Goal: Information Seeking & Learning: Check status

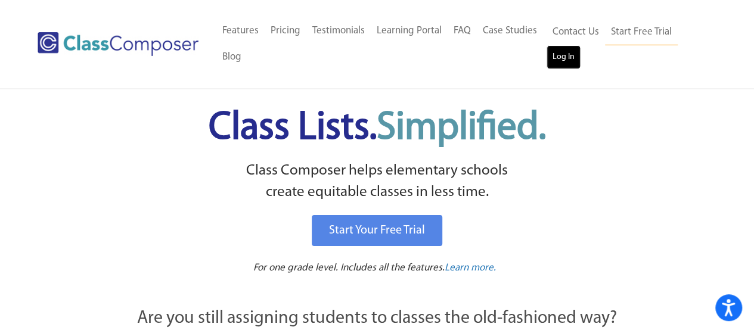
click at [559, 58] on link "Log In" at bounding box center [564, 57] width 34 height 24
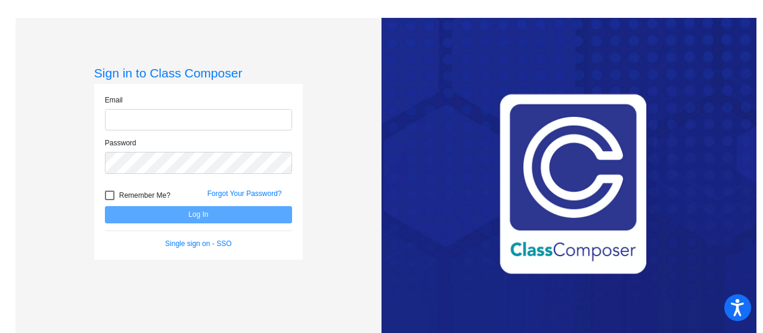
type input "[EMAIL_ADDRESS][DOMAIN_NAME]"
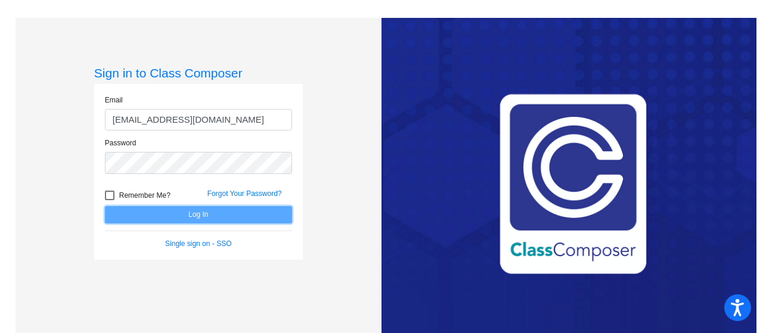
click at [167, 216] on button "Log In" at bounding box center [198, 214] width 187 height 17
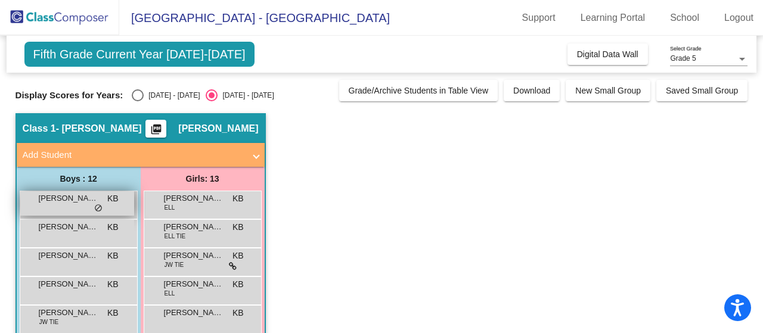
click at [78, 196] on span "Billy D'Amore" at bounding box center [69, 199] width 60 height 12
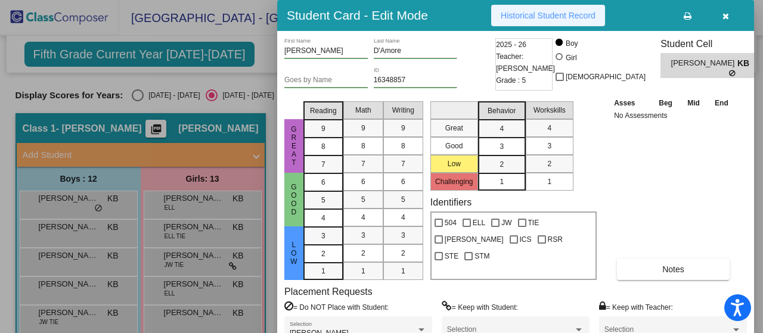
click at [554, 20] on button "Historical Student Record" at bounding box center [548, 15] width 114 height 21
click at [724, 18] on icon "button" at bounding box center [726, 16] width 7 height 8
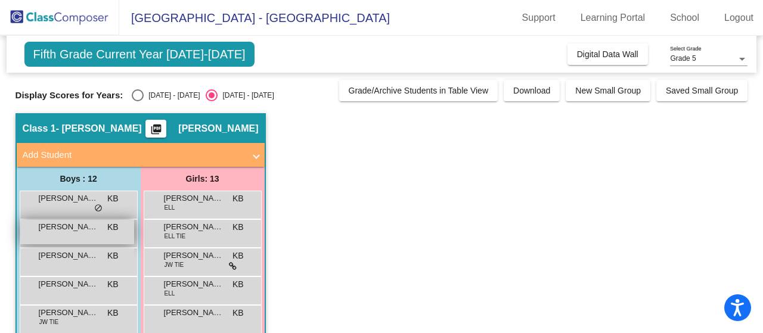
click at [64, 228] on span "Brody Van-Dyke Lydon" at bounding box center [69, 227] width 60 height 12
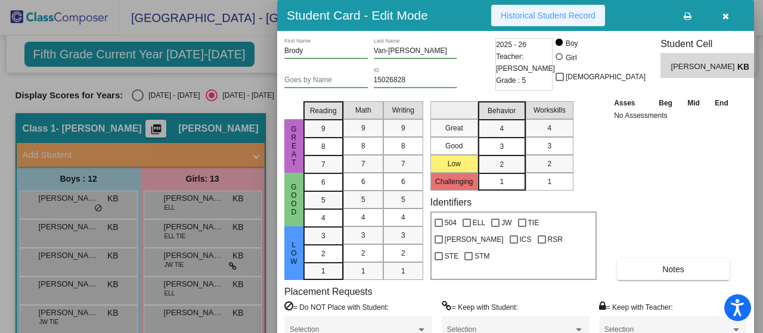
click at [532, 14] on span "Historical Student Record" at bounding box center [548, 16] width 95 height 10
click at [720, 17] on button "button" at bounding box center [726, 15] width 38 height 21
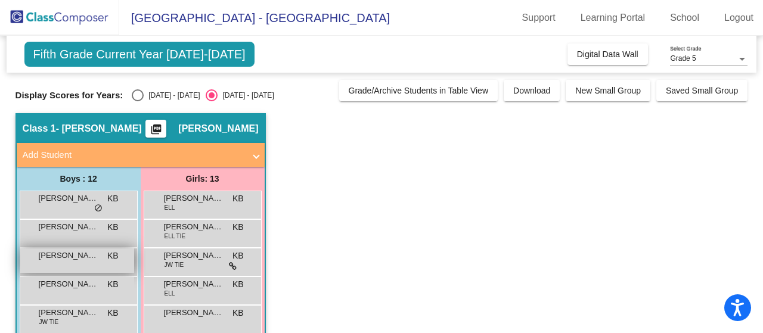
click at [65, 252] on span "Chase Popek" at bounding box center [69, 256] width 60 height 12
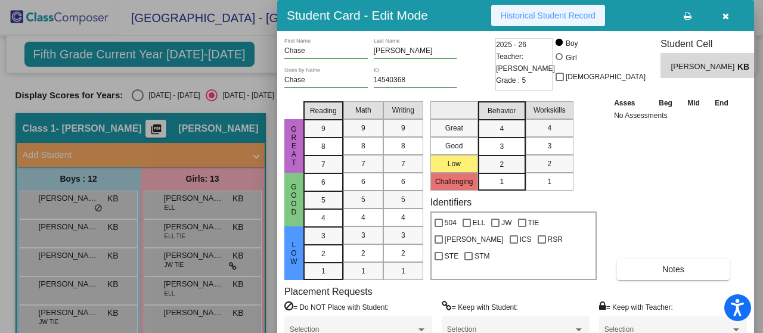
click at [513, 14] on span "Historical Student Record" at bounding box center [548, 16] width 95 height 10
click at [728, 13] on icon "button" at bounding box center [726, 16] width 7 height 8
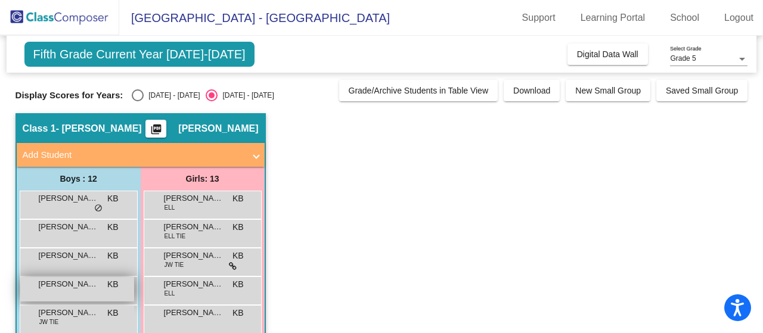
click at [88, 286] on span "Dominick Alabise" at bounding box center [69, 284] width 60 height 12
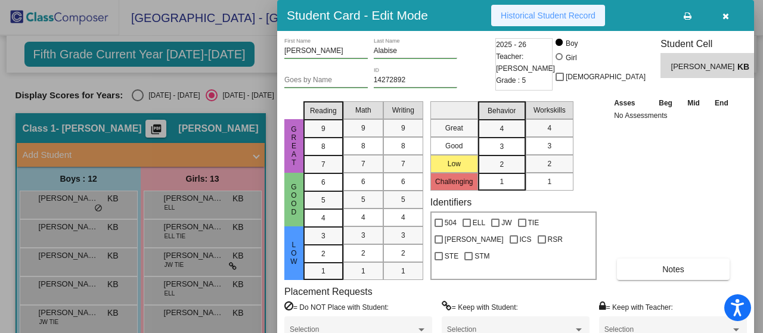
click at [505, 16] on span "Historical Student Record" at bounding box center [548, 16] width 95 height 10
click at [729, 20] on button "button" at bounding box center [726, 15] width 38 height 21
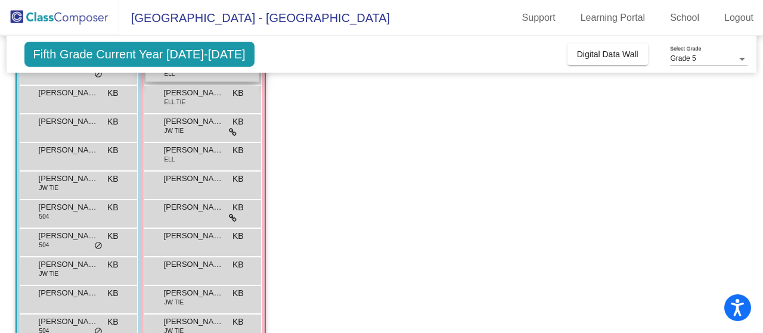
scroll to position [138, 0]
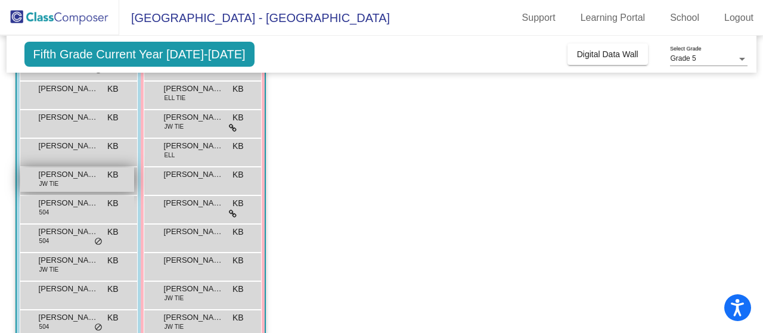
click at [78, 185] on div "Ethan Neff JW TIE KB lock do_not_disturb_alt" at bounding box center [77, 180] width 114 height 24
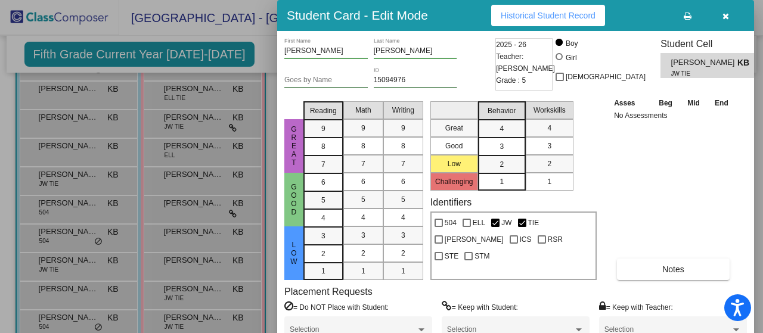
click at [526, 15] on span "Historical Student Record" at bounding box center [548, 16] width 95 height 10
click at [731, 15] on button "button" at bounding box center [726, 15] width 38 height 21
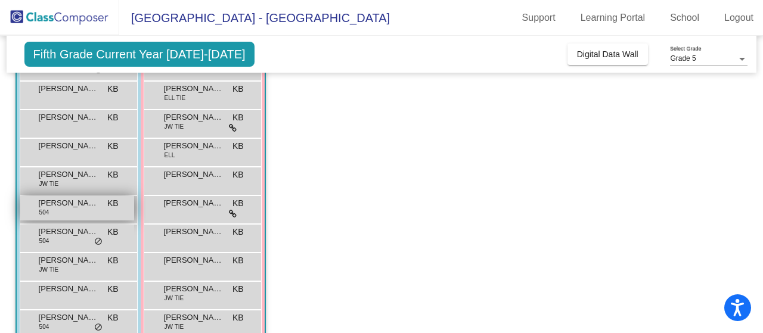
click at [66, 203] on span "Jack Vreeland" at bounding box center [69, 203] width 60 height 12
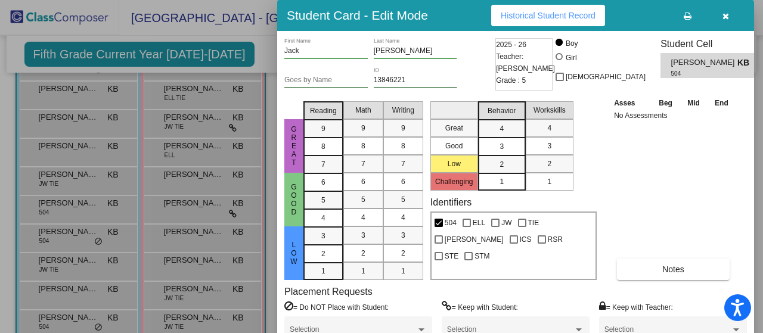
click at [541, 16] on span "Historical Student Record" at bounding box center [548, 16] width 95 height 10
click at [729, 16] on icon "button" at bounding box center [726, 16] width 7 height 8
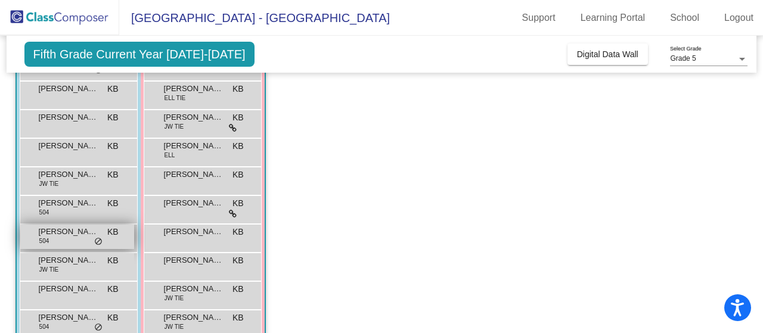
click at [50, 238] on div "Joshua Snider 504 KB lock do_not_disturb_alt" at bounding box center [77, 237] width 114 height 24
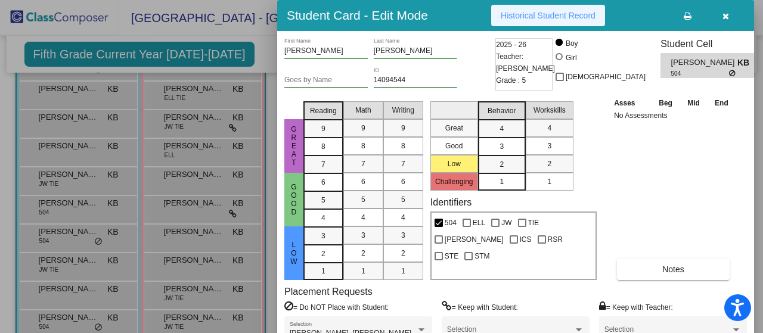
click at [508, 8] on button "Historical Student Record" at bounding box center [548, 15] width 114 height 21
click at [730, 15] on button "button" at bounding box center [726, 15] width 38 height 21
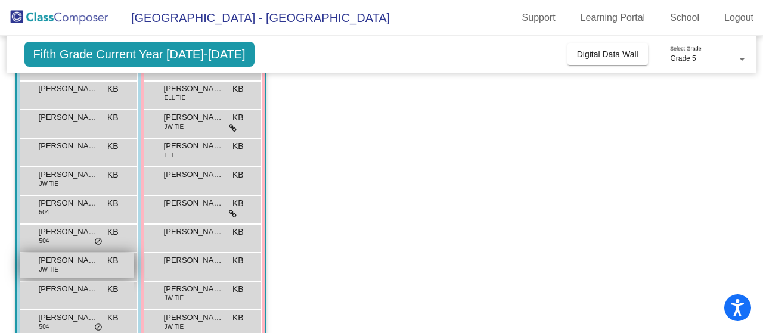
click at [67, 261] on span "Lewis Corio" at bounding box center [69, 261] width 60 height 12
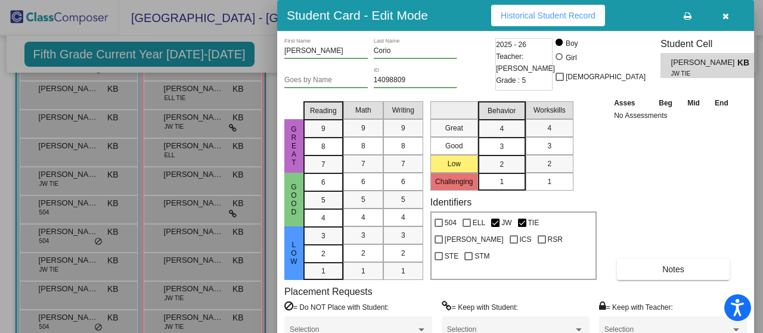
click at [544, 14] on span "Historical Student Record" at bounding box center [548, 16] width 95 height 10
click at [724, 15] on icon "button" at bounding box center [726, 16] width 7 height 8
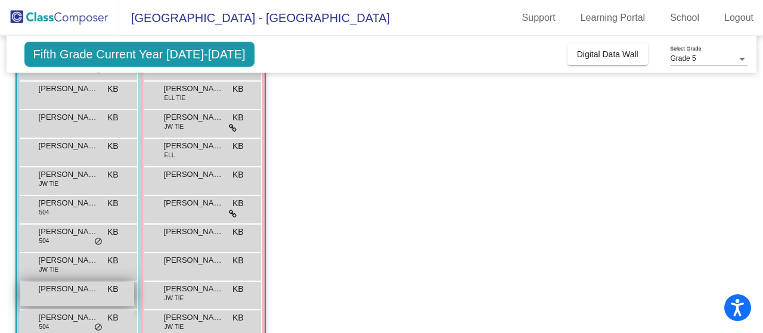
click at [104, 290] on div "Luca Lloyd KB lock do_not_disturb_alt" at bounding box center [77, 294] width 114 height 24
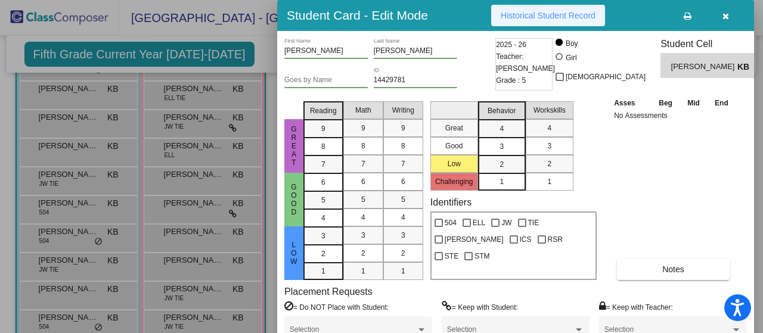
click at [544, 13] on span "Historical Student Record" at bounding box center [548, 16] width 95 height 10
click at [724, 15] on icon "button" at bounding box center [726, 16] width 7 height 8
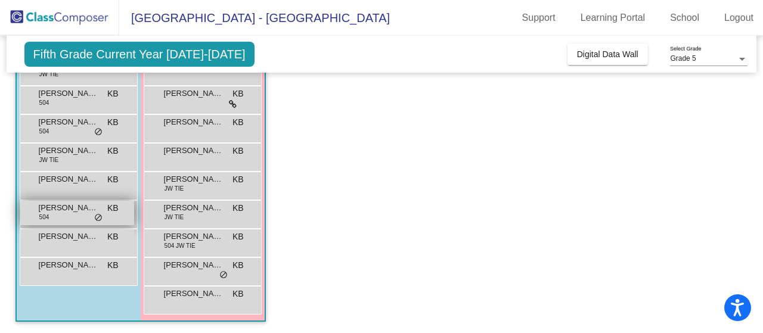
scroll to position [248, 0]
click at [63, 214] on div "Quashawn Myers 504 KB lock do_not_disturb_alt" at bounding box center [77, 213] width 114 height 24
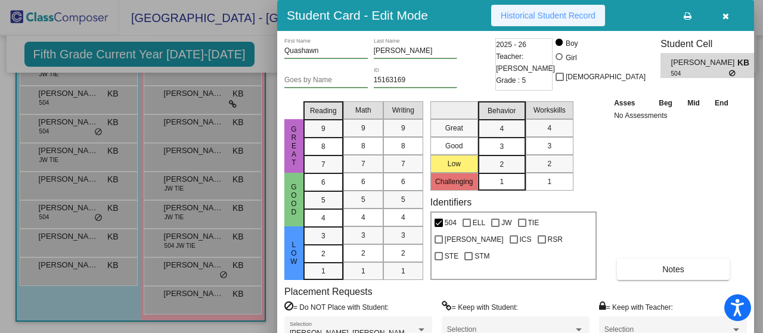
click at [507, 17] on span "Historical Student Record" at bounding box center [548, 16] width 95 height 10
click at [725, 15] on icon "button" at bounding box center [726, 16] width 7 height 8
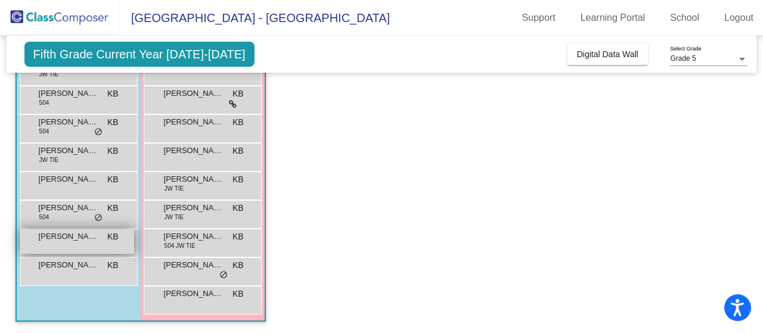
click at [63, 242] on div "Richard Valenia KB lock do_not_disturb_alt" at bounding box center [77, 242] width 114 height 24
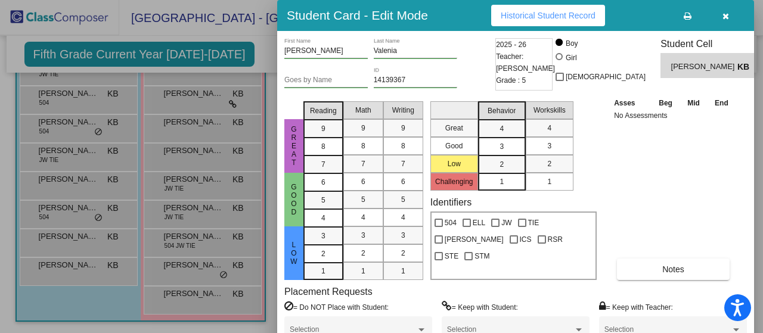
click at [570, 11] on span "Historical Student Record" at bounding box center [548, 16] width 95 height 10
click at [727, 18] on icon "button" at bounding box center [726, 16] width 7 height 8
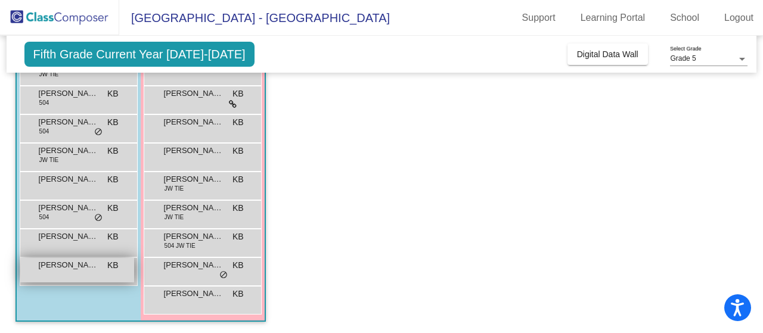
click at [87, 275] on div "Wyatt Newman KB lock do_not_disturb_alt" at bounding box center [77, 270] width 114 height 24
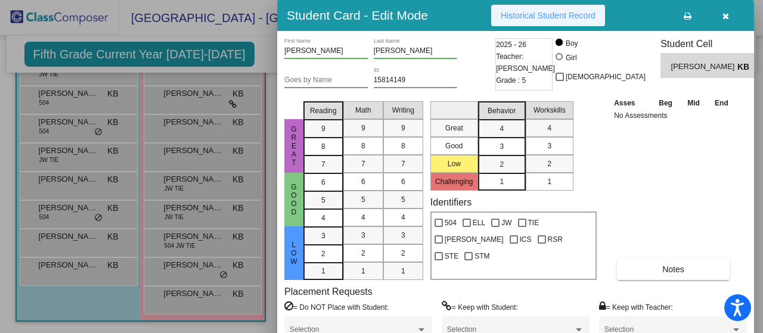
click at [556, 19] on span "Historical Student Record" at bounding box center [548, 16] width 95 height 10
click at [727, 18] on icon "button" at bounding box center [726, 16] width 7 height 8
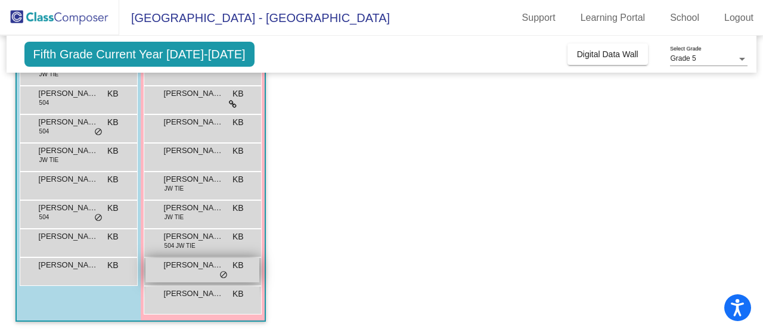
click at [191, 271] on div "Peyton Colmyer KB lock do_not_disturb_alt" at bounding box center [202, 270] width 114 height 24
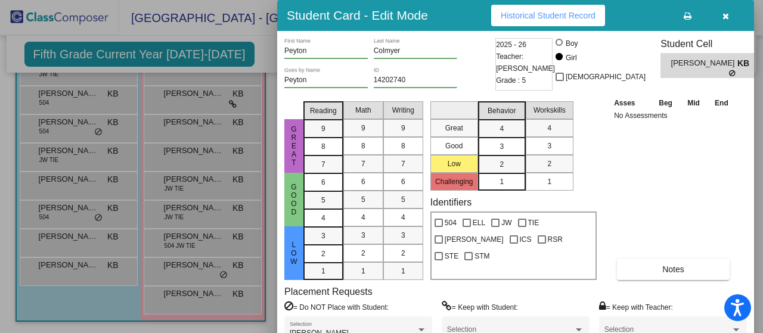
click at [531, 14] on span "Historical Student Record" at bounding box center [548, 16] width 95 height 10
click at [726, 18] on icon "button" at bounding box center [726, 16] width 7 height 8
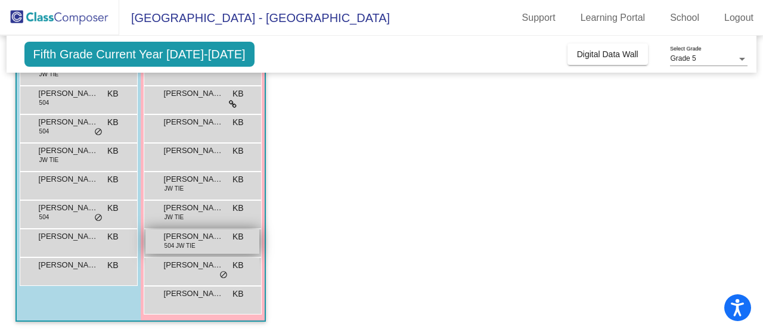
click at [180, 236] on span "Nicole Cahalan" at bounding box center [194, 237] width 60 height 12
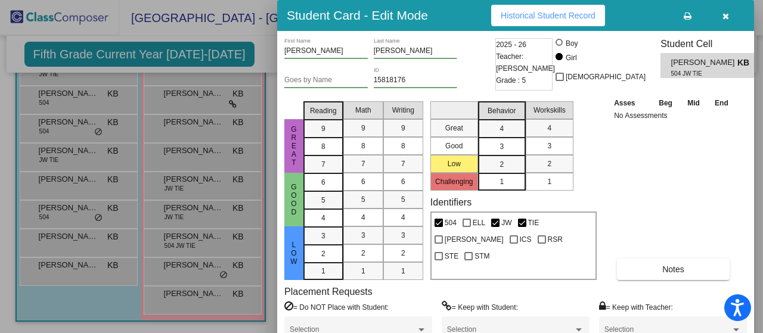
click at [528, 13] on span "Historical Student Record" at bounding box center [548, 16] width 95 height 10
click at [723, 13] on icon "button" at bounding box center [726, 16] width 7 height 8
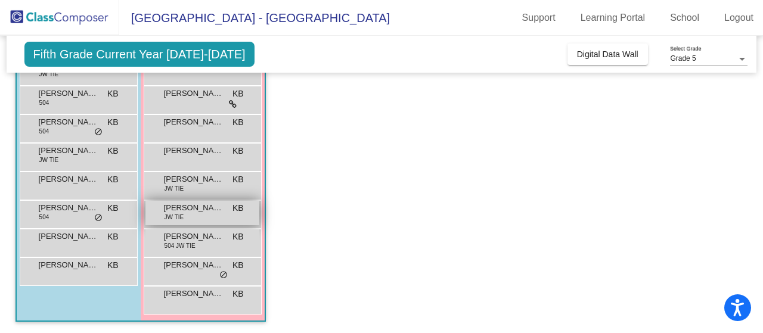
click at [194, 212] on span "Mea Caruso" at bounding box center [194, 208] width 60 height 12
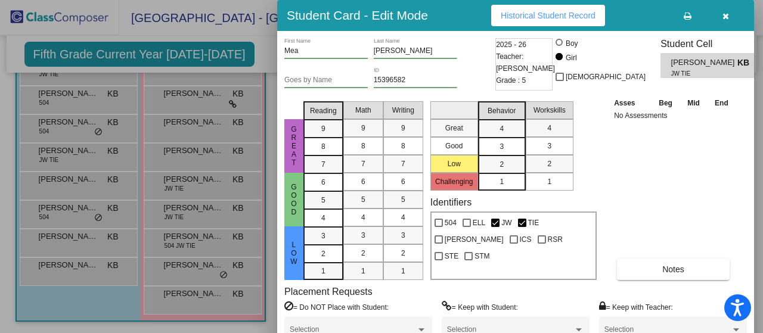
click at [565, 17] on span "Historical Student Record" at bounding box center [548, 16] width 95 height 10
